Goal: Navigation & Orientation: Understand site structure

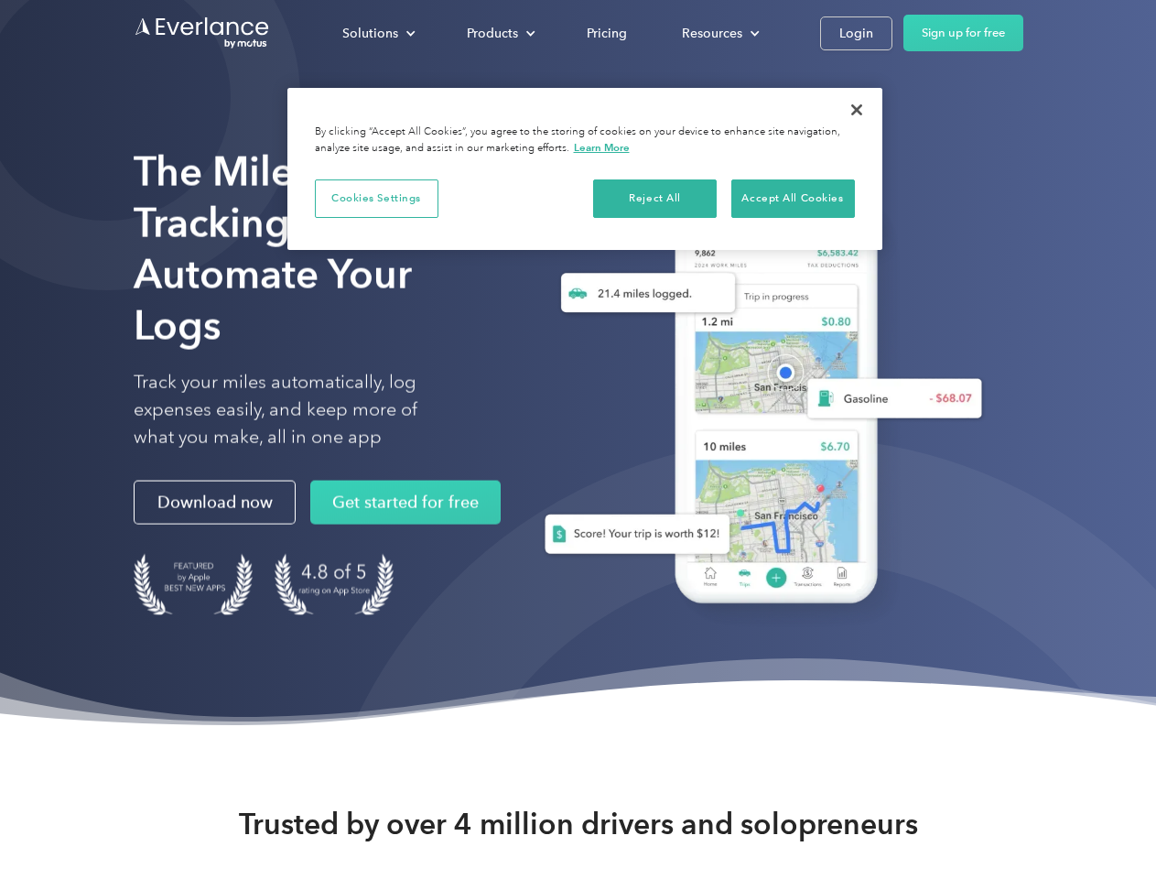
click at [378, 33] on div "Solutions" at bounding box center [370, 33] width 56 height 23
click at [499, 33] on div "Products" at bounding box center [492, 33] width 51 height 23
click at [719, 33] on div "Resources" at bounding box center [712, 33] width 60 height 23
click at [376, 198] on button "Cookies Settings" at bounding box center [377, 198] width 124 height 38
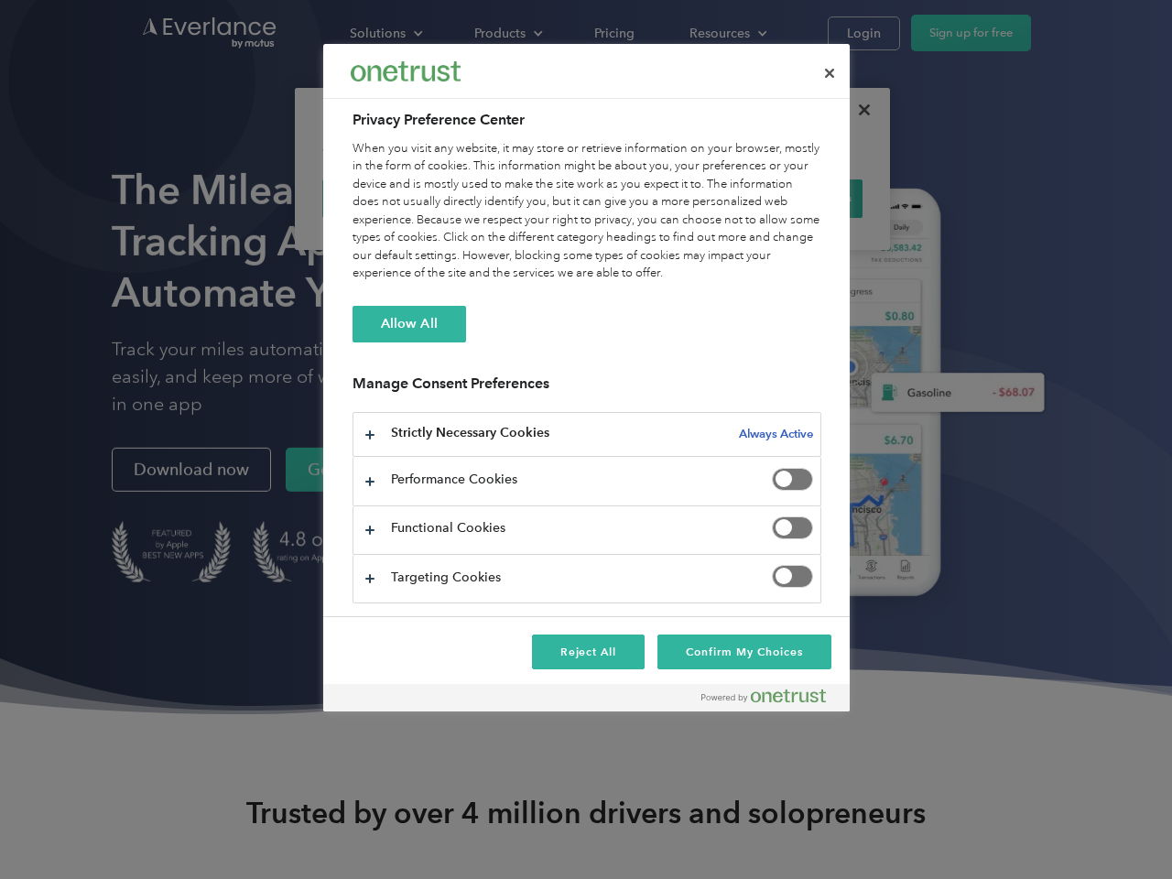
click at [656, 198] on div "When you visit any website, it may store or retrieve information on your browse…" at bounding box center [586, 211] width 469 height 143
click at [793, 198] on div "When you visit any website, it may store or retrieve information on your browse…" at bounding box center [586, 211] width 469 height 143
click at [857, 110] on div at bounding box center [586, 439] width 1172 height 879
